Goal: Book appointment/travel/reservation

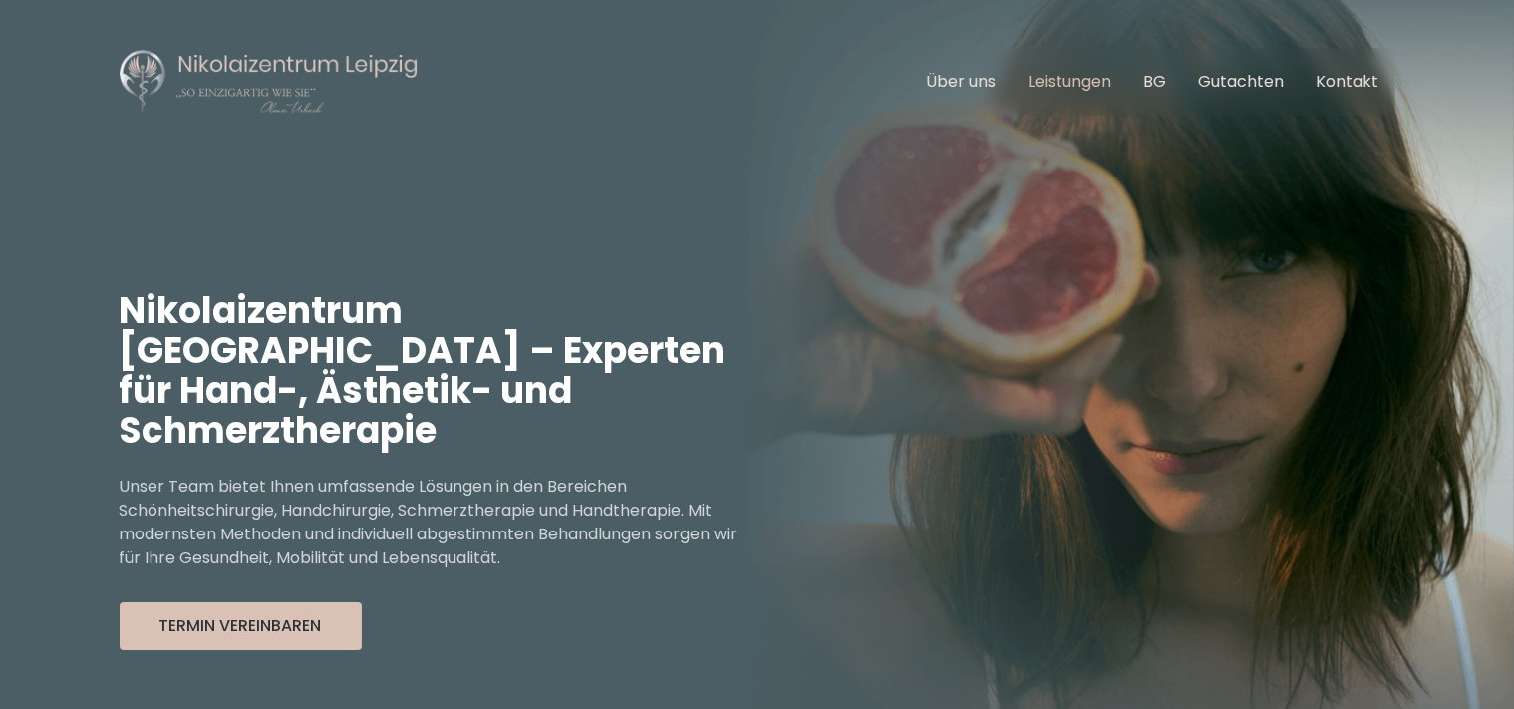
click at [1047, 83] on link "Leistungen" at bounding box center [1071, 81] width 84 height 23
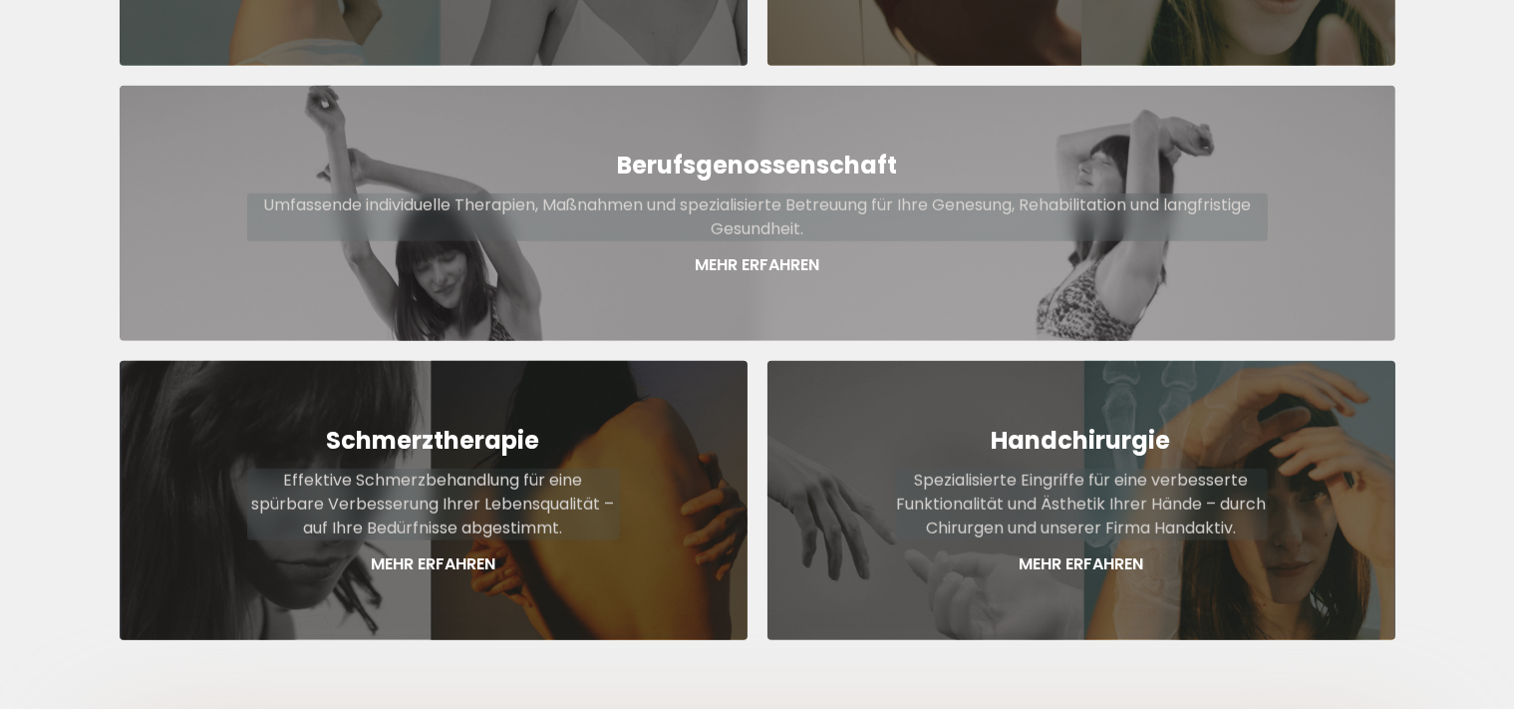
scroll to position [1158, 0]
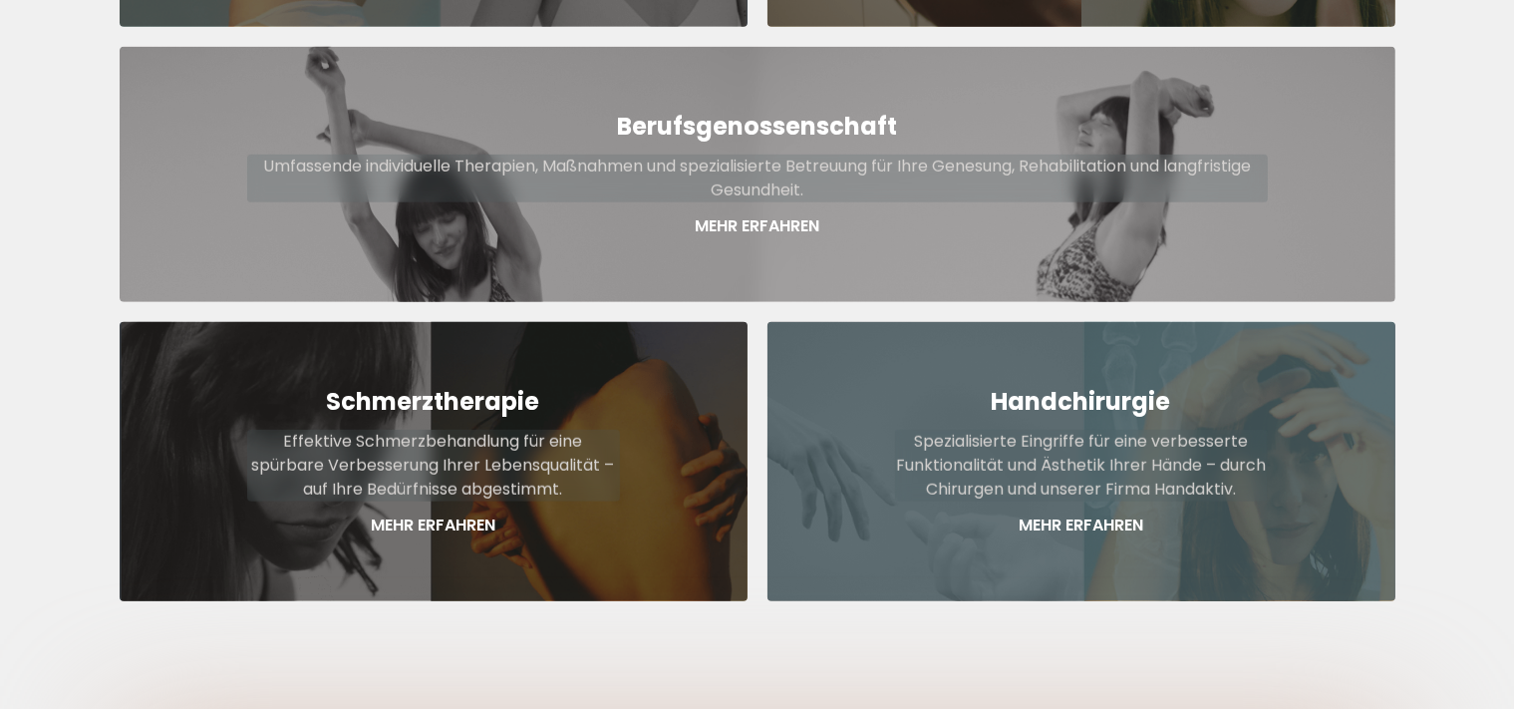
click at [1103, 429] on p "Spezialisierte Eingriffe für eine verbesserte Funktionalität und Ästhetik Ihrer…" at bounding box center [1081, 465] width 373 height 72
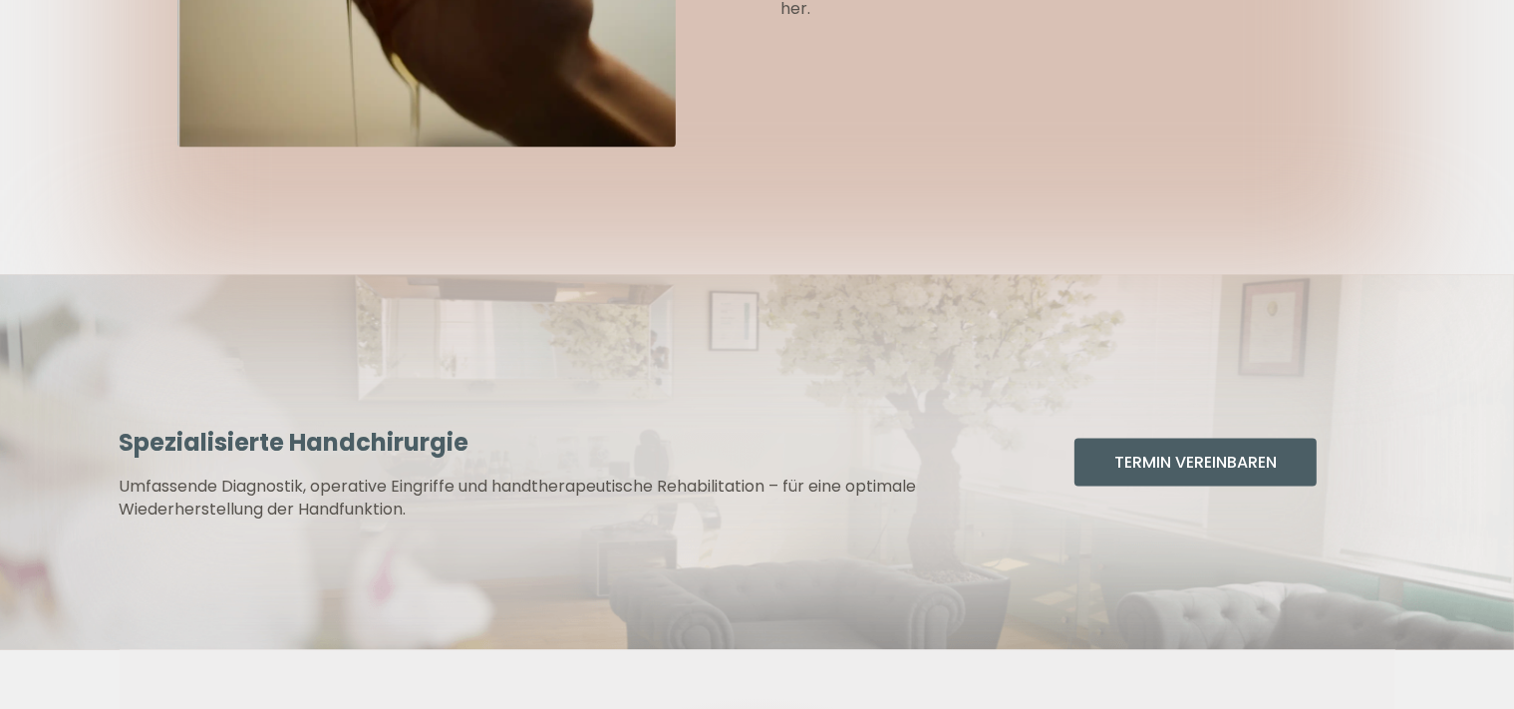
scroll to position [3369, 0]
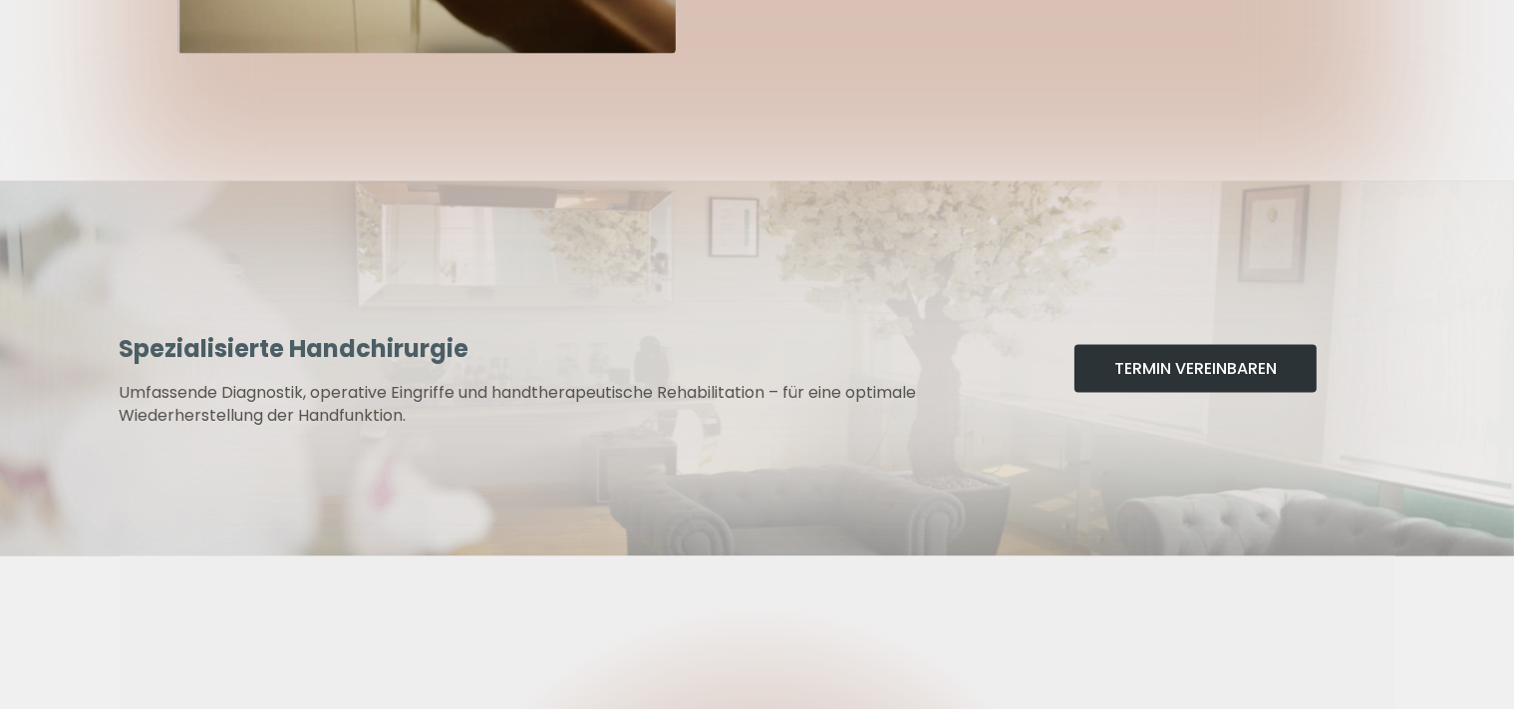
click at [1185, 379] on button "Termin Vereinbaren" at bounding box center [1196, 369] width 242 height 48
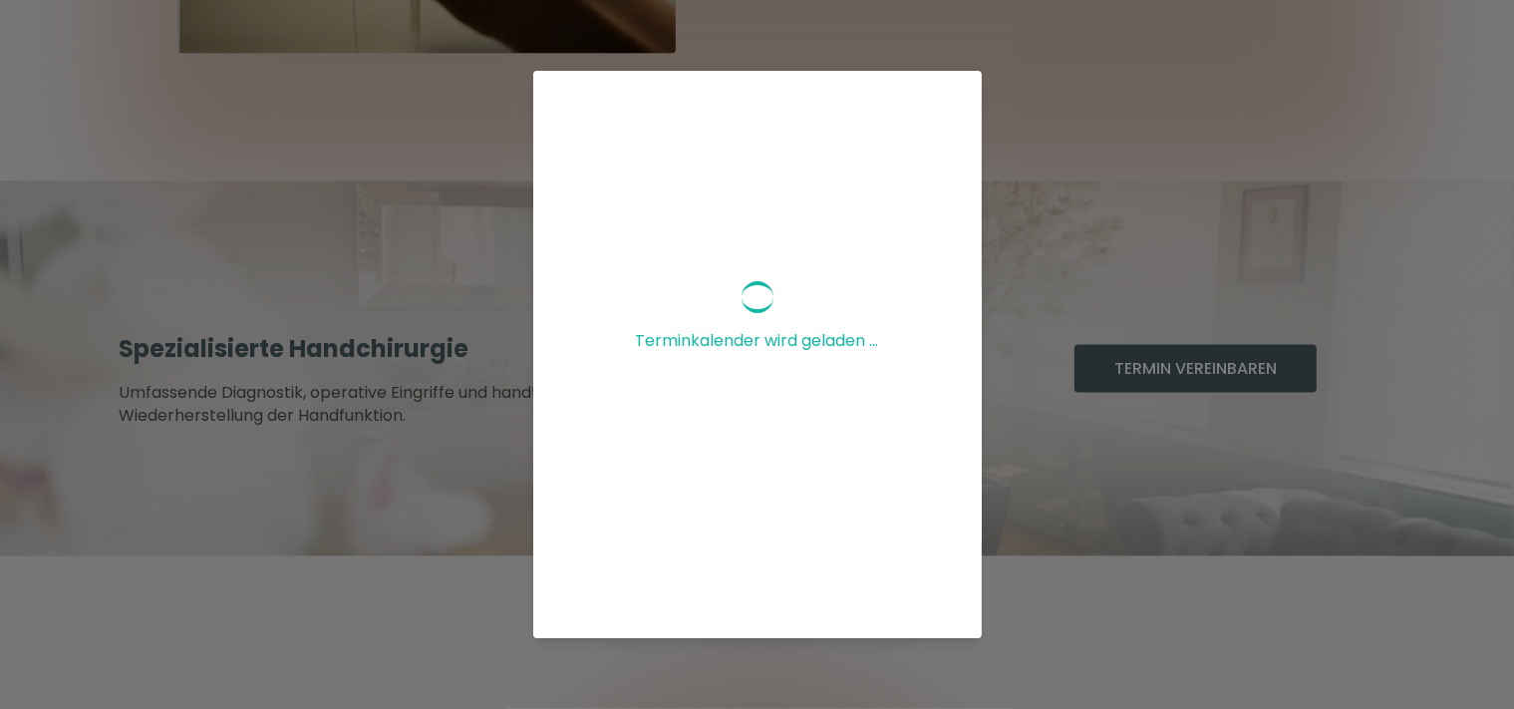
scroll to position [0, 0]
click at [931, 100] on icon at bounding box center [942, 99] width 24 height 24
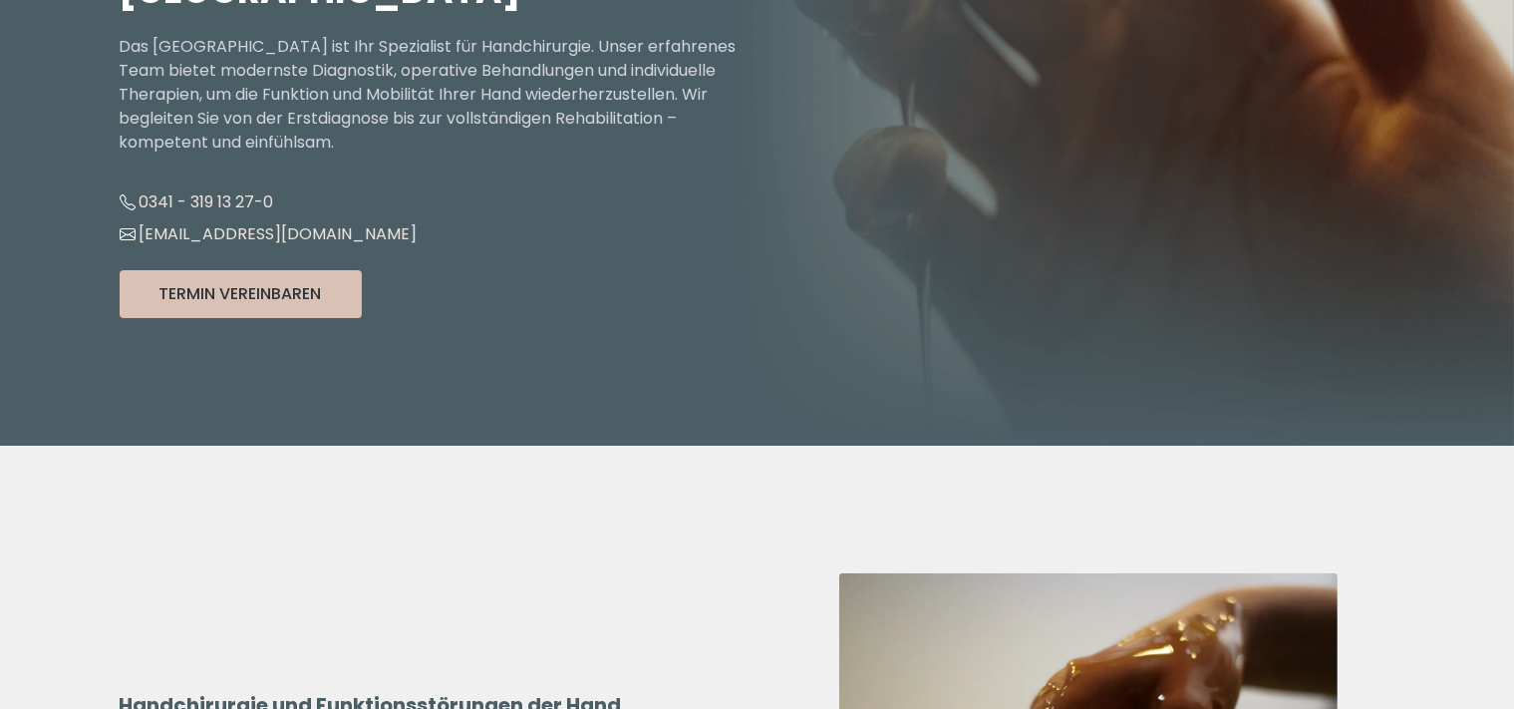
scroll to position [315, 0]
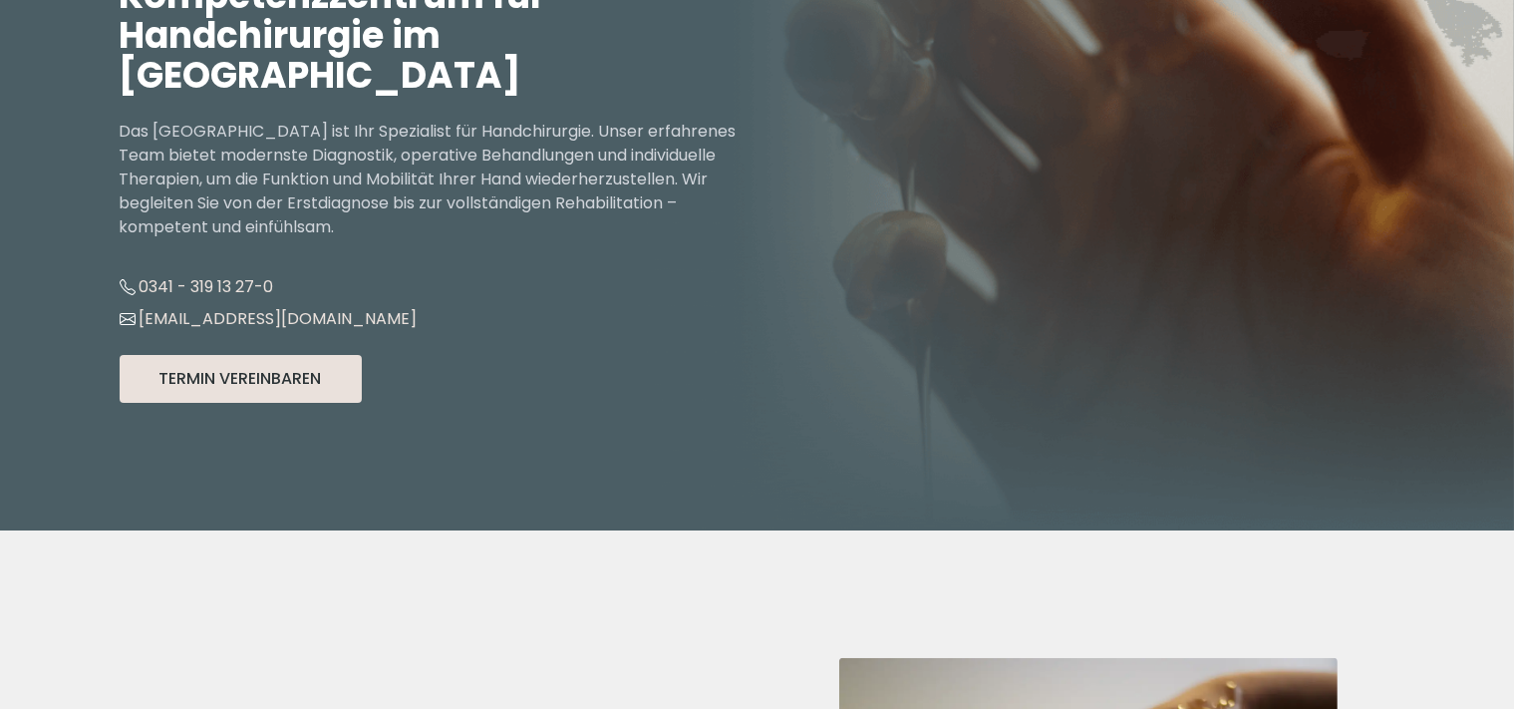
click at [276, 381] on button "Termin Vereinbaren" at bounding box center [241, 379] width 242 height 48
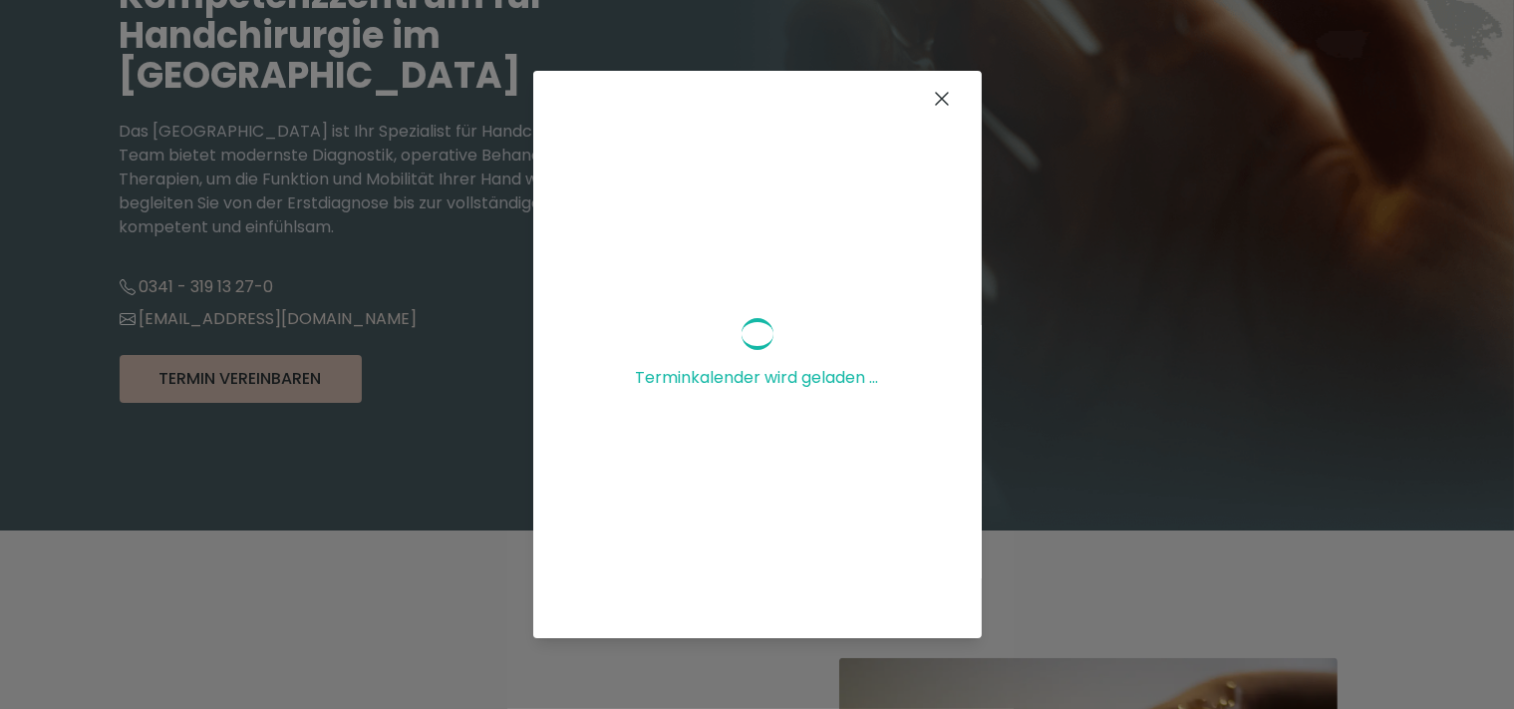
click at [936, 102] on icon at bounding box center [942, 99] width 12 height 12
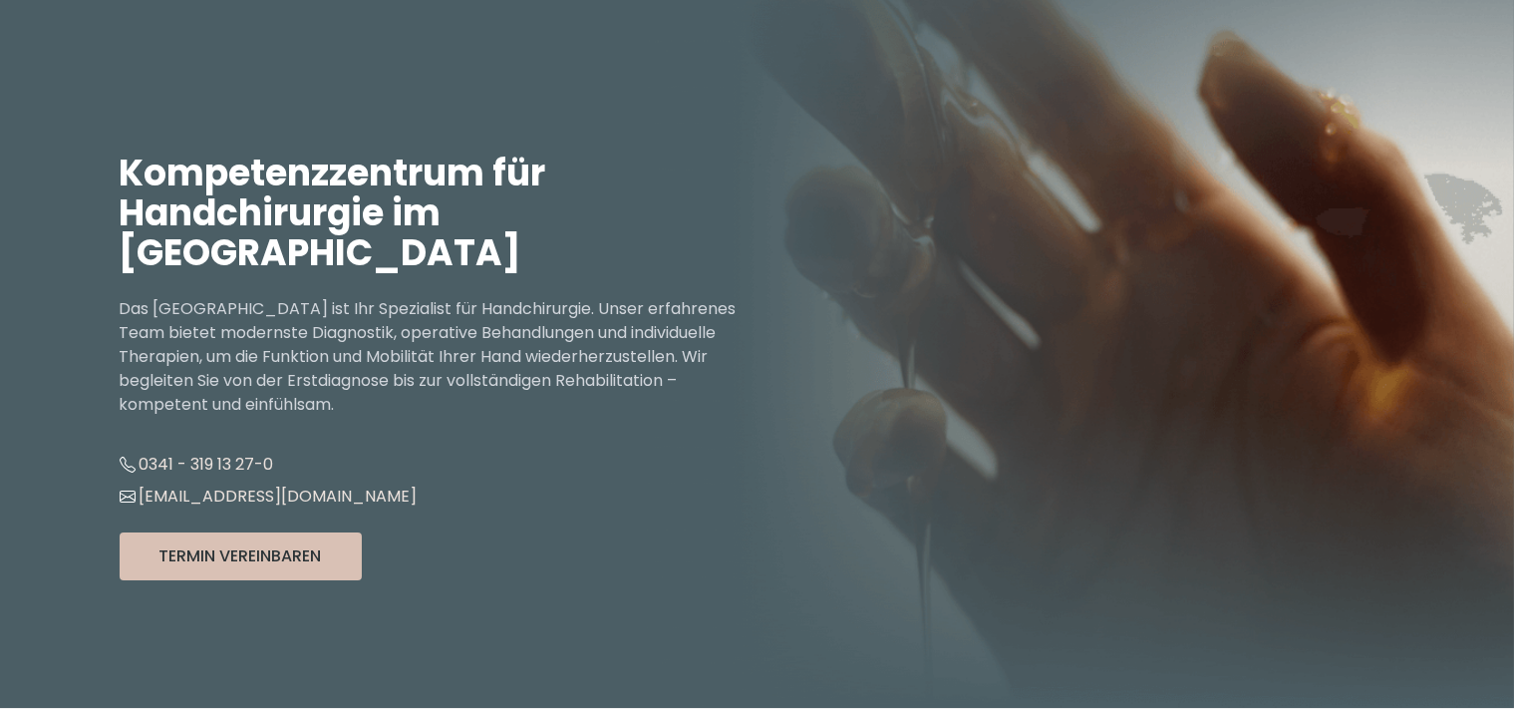
scroll to position [0, 0]
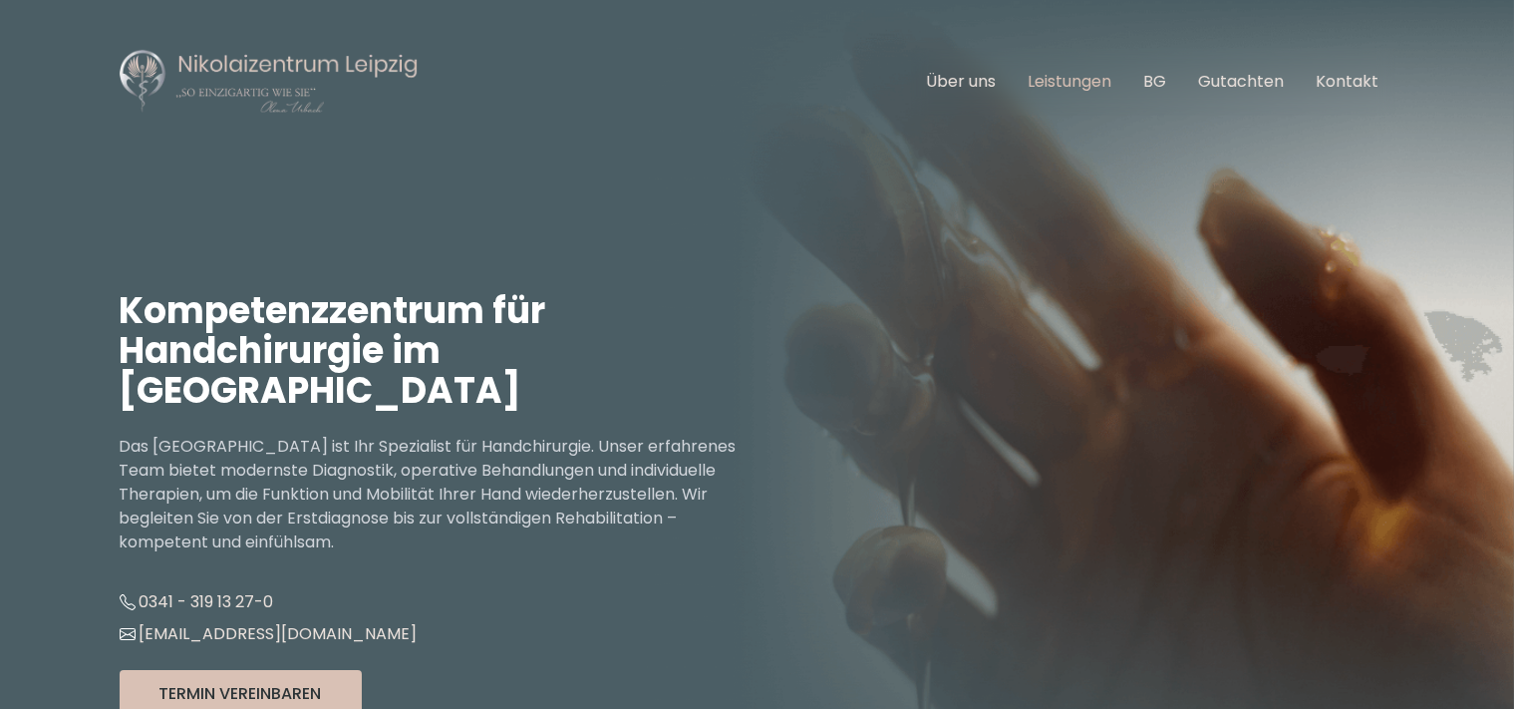
click at [1094, 79] on link "Leistungen" at bounding box center [1071, 81] width 84 height 23
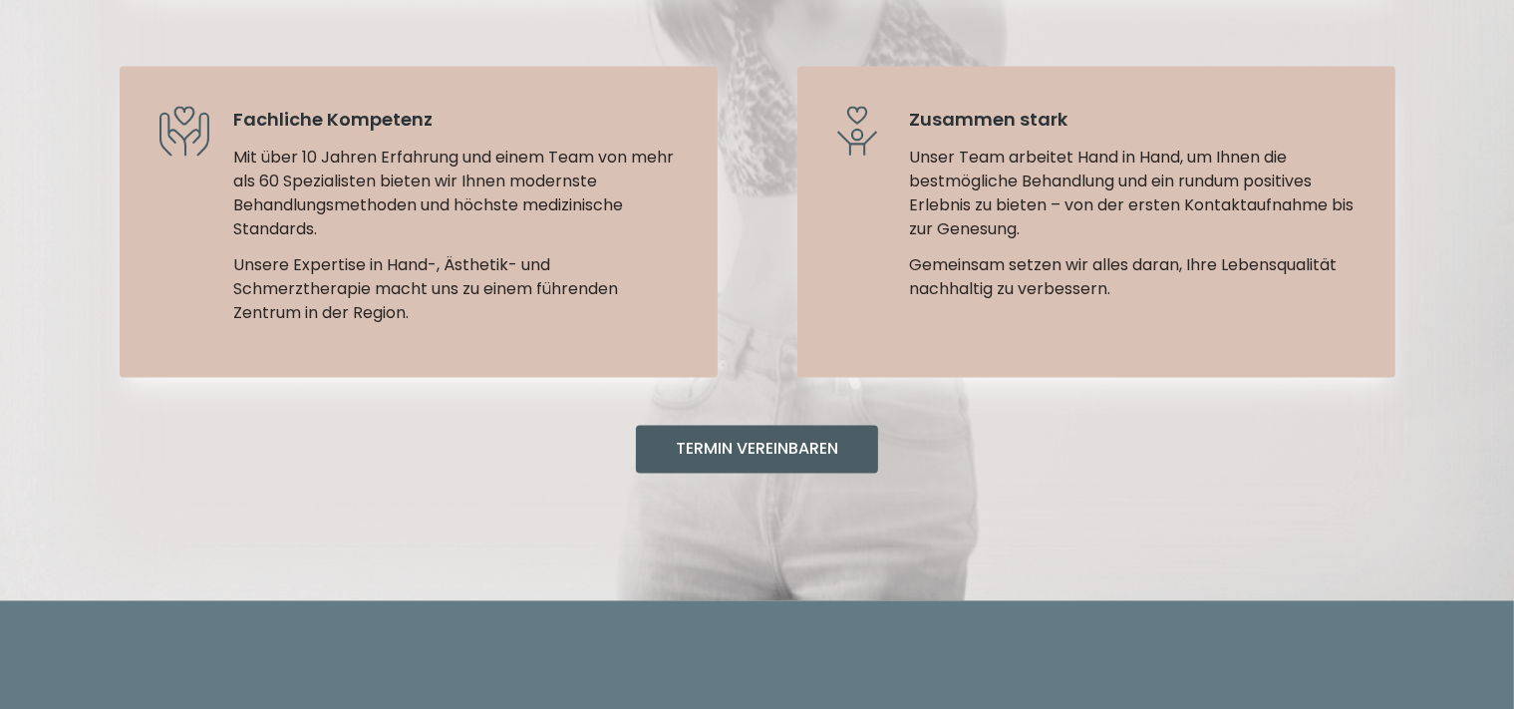
scroll to position [3789, 0]
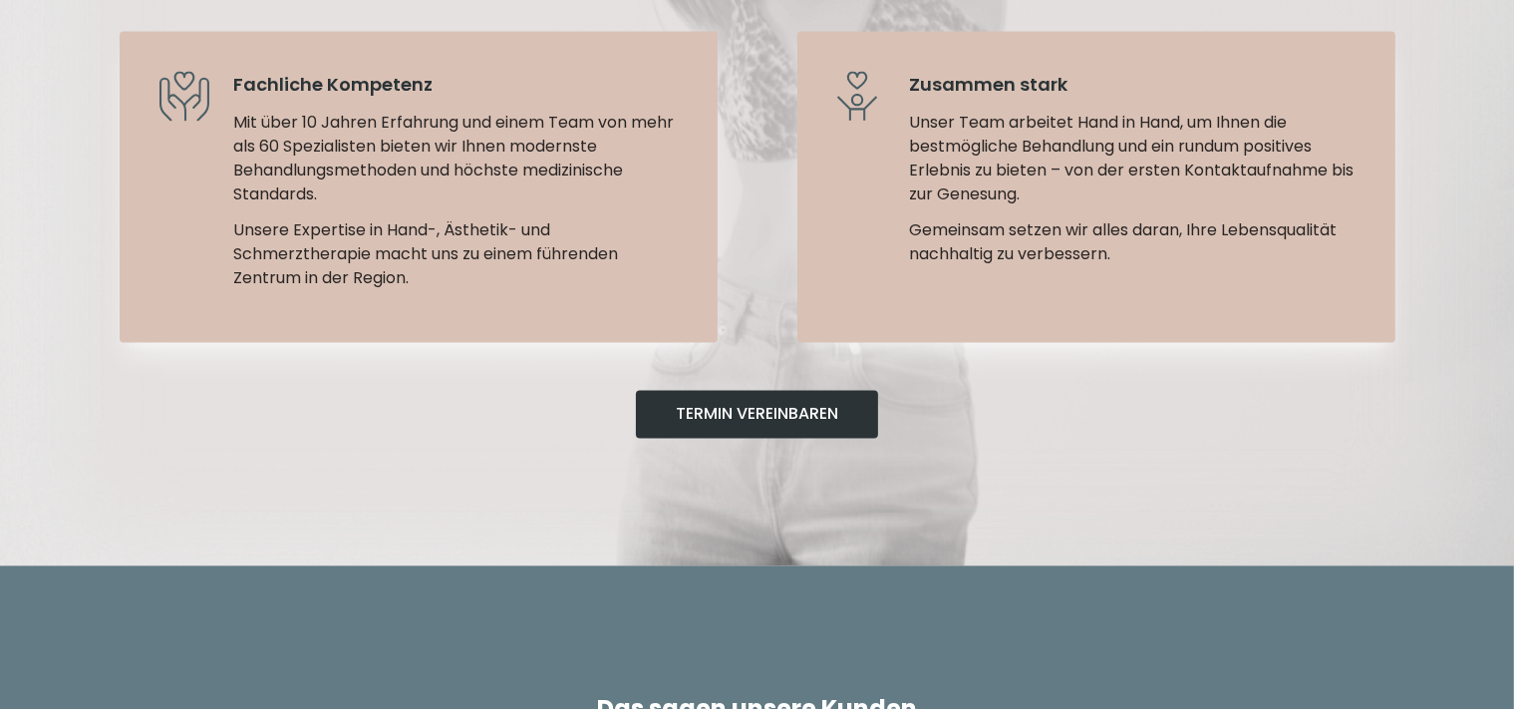
click at [755, 390] on button "Termin Vereinbaren" at bounding box center [757, 414] width 242 height 48
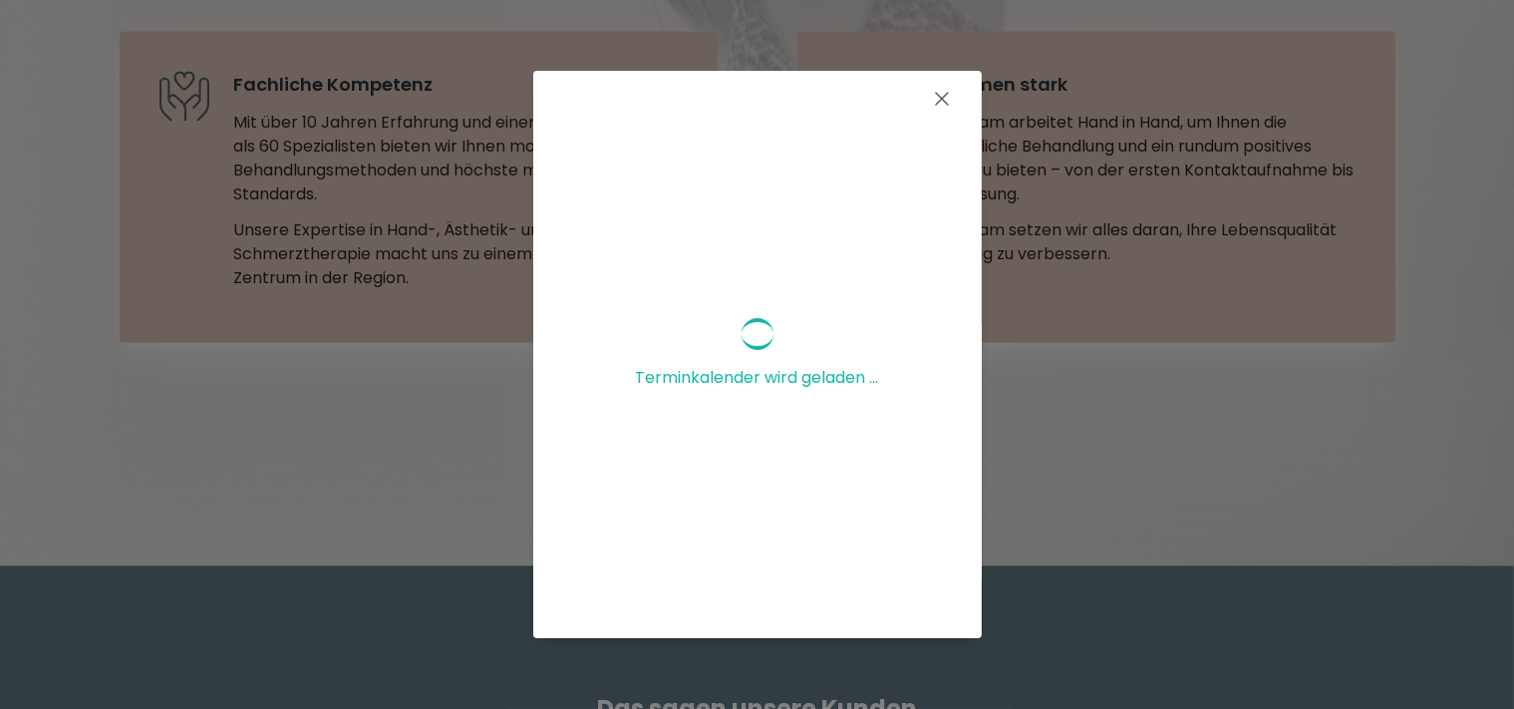
scroll to position [0, 0]
click at [930, 97] on icon at bounding box center [942, 99] width 24 height 24
